Goal: Task Accomplishment & Management: Use online tool/utility

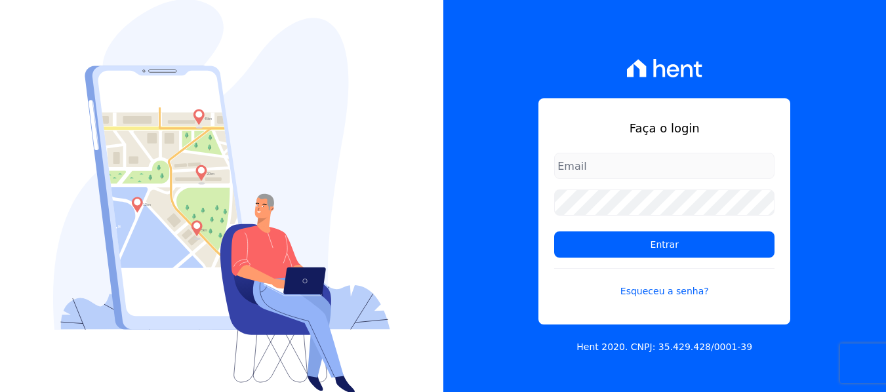
type input "[EMAIL_ADDRESS][DOMAIN_NAME]"
click at [426, 77] on div at bounding box center [221, 196] width 443 height 392
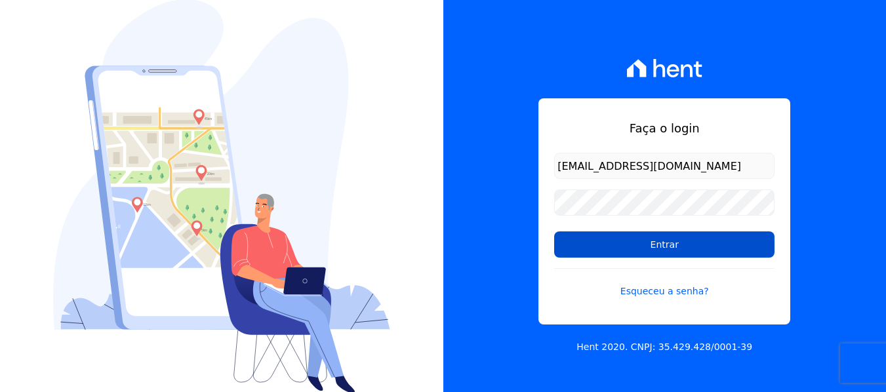
click at [668, 248] on input "Entrar" at bounding box center [664, 245] width 220 height 26
